Goal: Find specific page/section: Find specific page/section

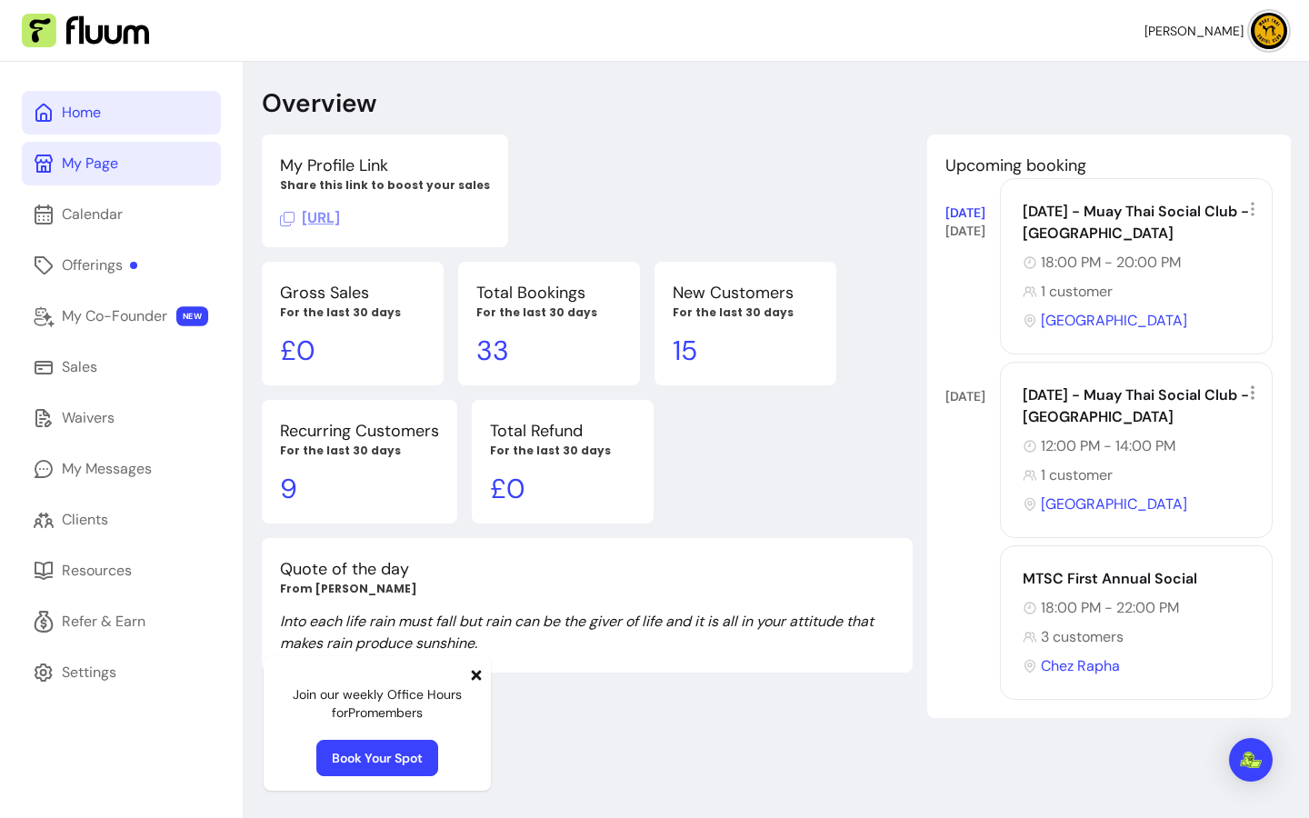
click at [109, 161] on div "My Page" at bounding box center [90, 164] width 56 height 22
